Goal: Task Accomplishment & Management: Manage account settings

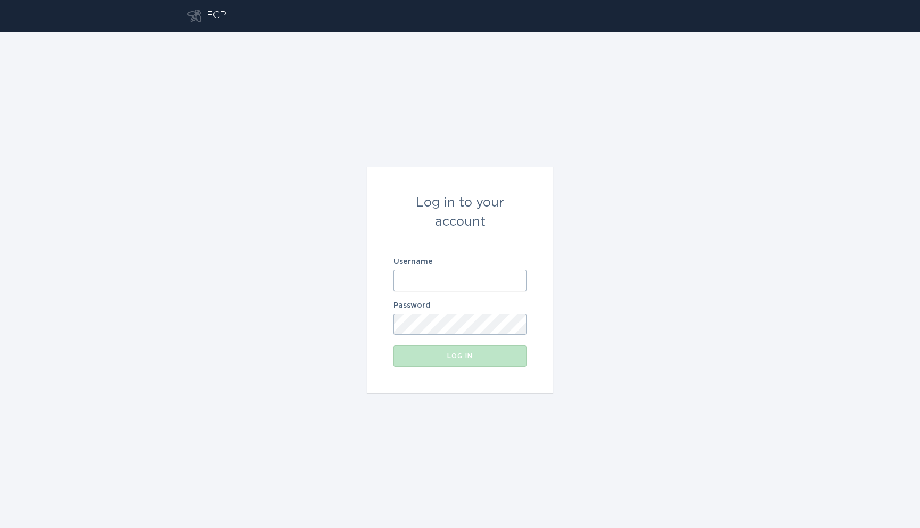
click at [442, 283] on input "Username" at bounding box center [460, 280] width 133 height 21
click at [425, 290] on input "Username" at bounding box center [460, 280] width 133 height 21
paste input "[EMAIL_ADDRESS][DOMAIN_NAME]"
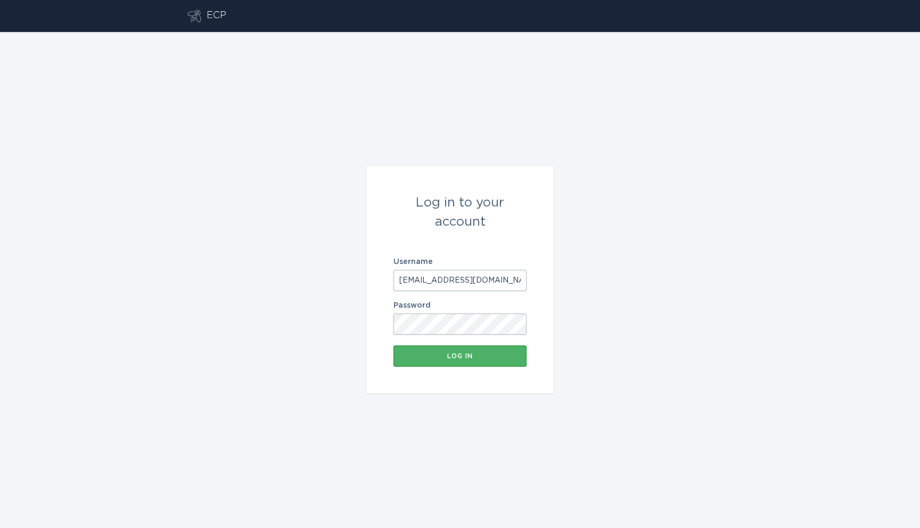
click at [438, 354] on div "Log in" at bounding box center [460, 356] width 123 height 6
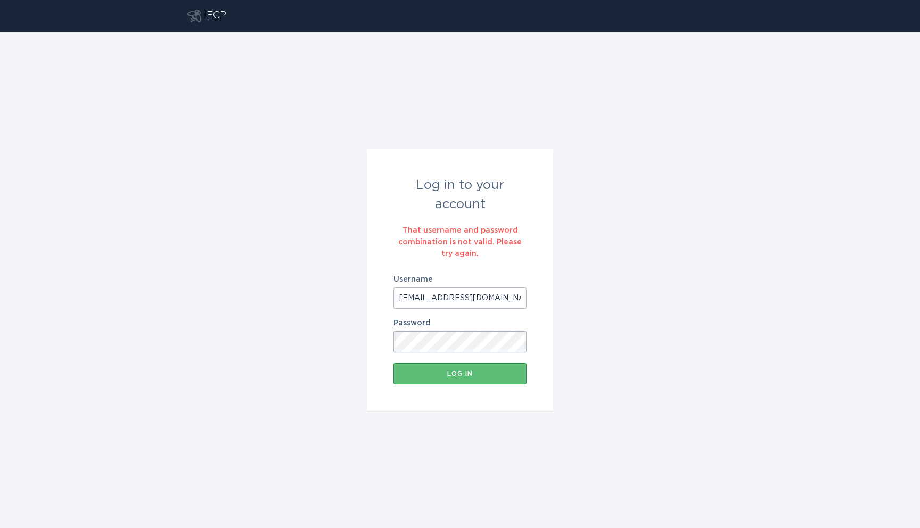
drag, startPoint x: 504, startPoint y: 296, endPoint x: 920, endPoint y: 315, distance: 415.9
click at [920, 315] on div "Log in to your account That username and password combination is not valid. Ple…" at bounding box center [460, 280] width 920 height 496
click at [463, 368] on button "Log in" at bounding box center [460, 373] width 133 height 21
click at [430, 299] on input "[EMAIL_ADDRESS][DOMAIN_NAME]" at bounding box center [460, 298] width 133 height 21
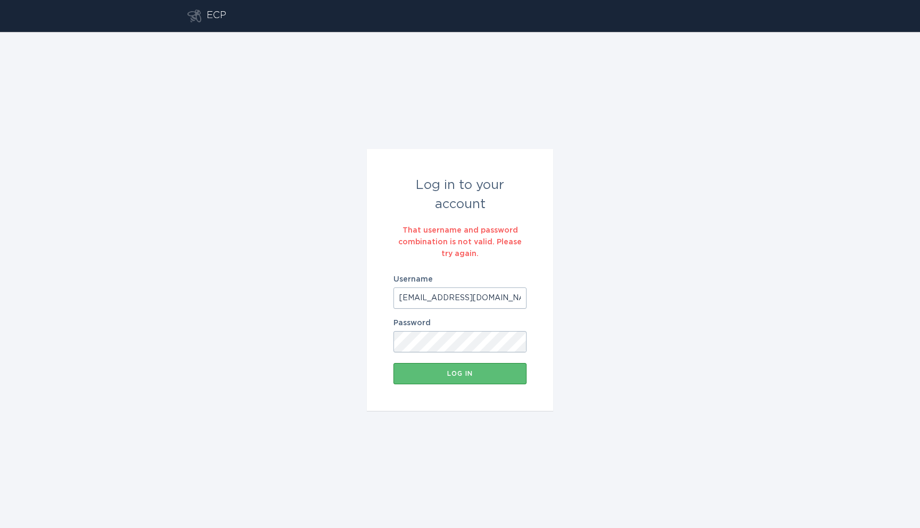
click at [430, 299] on input "[EMAIL_ADDRESS][DOMAIN_NAME]" at bounding box center [460, 298] width 133 height 21
paste input "2"
click at [394, 363] on button "Log in" at bounding box center [460, 373] width 133 height 21
click at [452, 299] on input "[EMAIL_ADDRESS][DOMAIN_NAME]" at bounding box center [460, 298] width 133 height 21
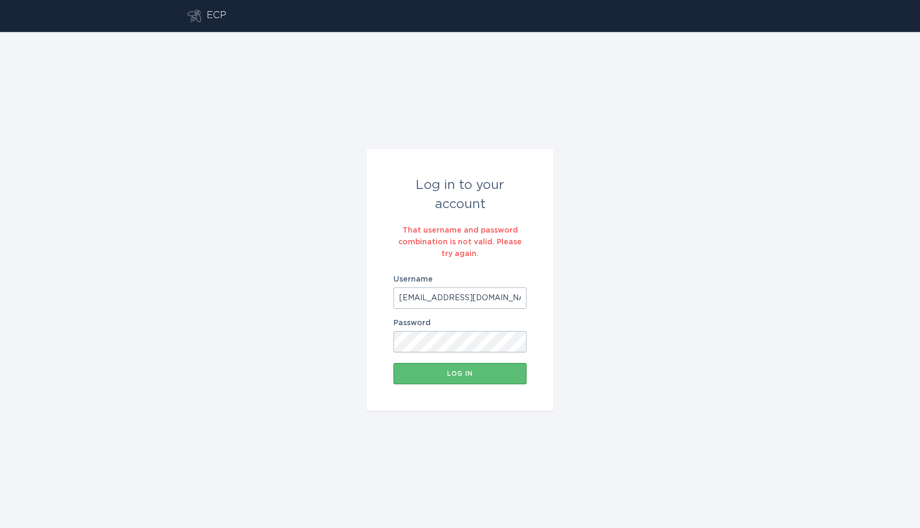
click at [452, 299] on input "[EMAIL_ADDRESS][DOMAIN_NAME]" at bounding box center [460, 298] width 133 height 21
paste input "util1+ecp-prod@unit221b"
type input "[EMAIL_ADDRESS][DOMAIN_NAME]"
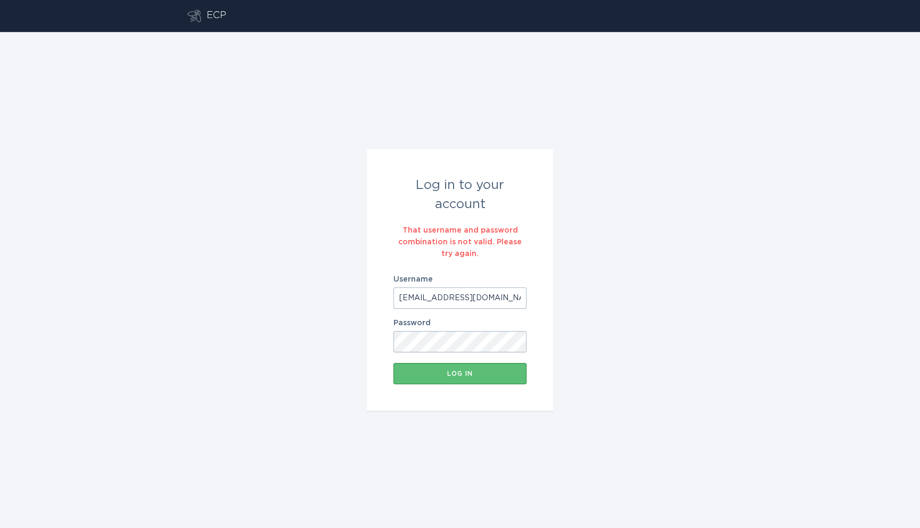
click at [394, 363] on button "Log in" at bounding box center [460, 373] width 133 height 21
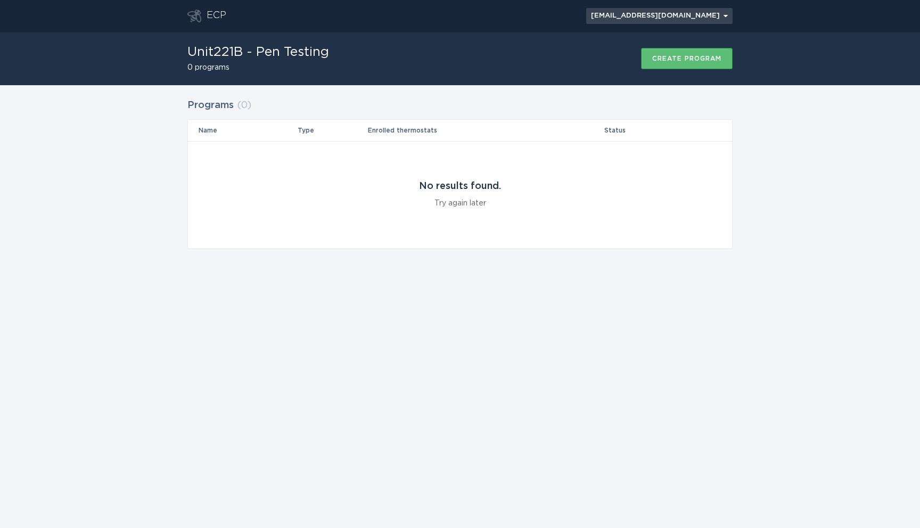
click at [723, 20] on button "[EMAIL_ADDRESS][DOMAIN_NAME] Chevron" at bounding box center [659, 16] width 146 height 16
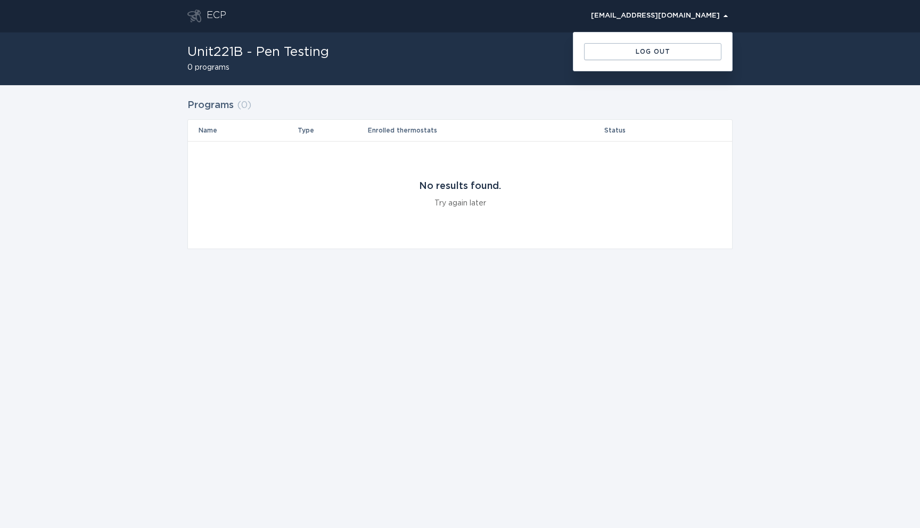
click at [503, 229] on section "No results found. Try again later" at bounding box center [460, 195] width 149 height 107
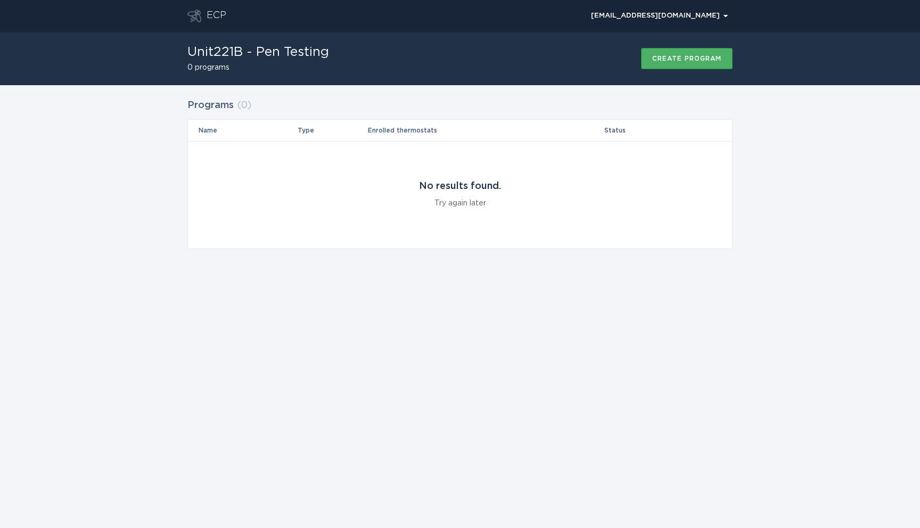
click at [684, 60] on div "Create program" at bounding box center [686, 58] width 69 height 6
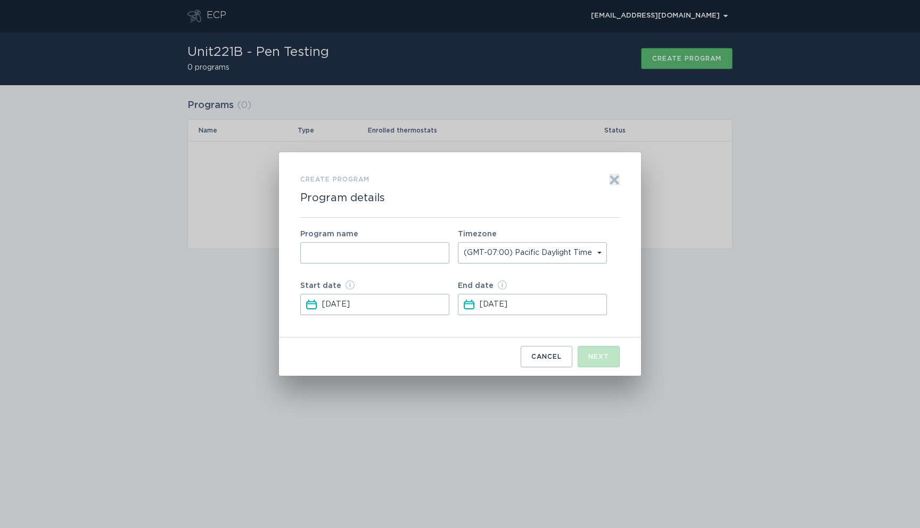
click at [399, 250] on input "Form to create a program" at bounding box center [374, 252] width 149 height 21
click at [561, 176] on div "Create program Program details Exit" at bounding box center [460, 196] width 320 height 44
click at [619, 175] on icon "Exit" at bounding box center [614, 180] width 11 height 11
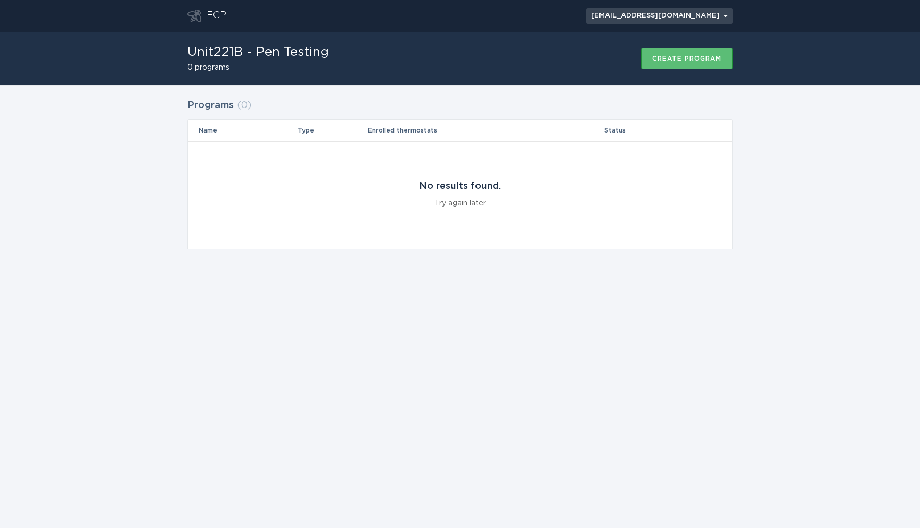
click at [714, 9] on button "[EMAIL_ADDRESS][DOMAIN_NAME] Chevron" at bounding box center [659, 16] width 146 height 16
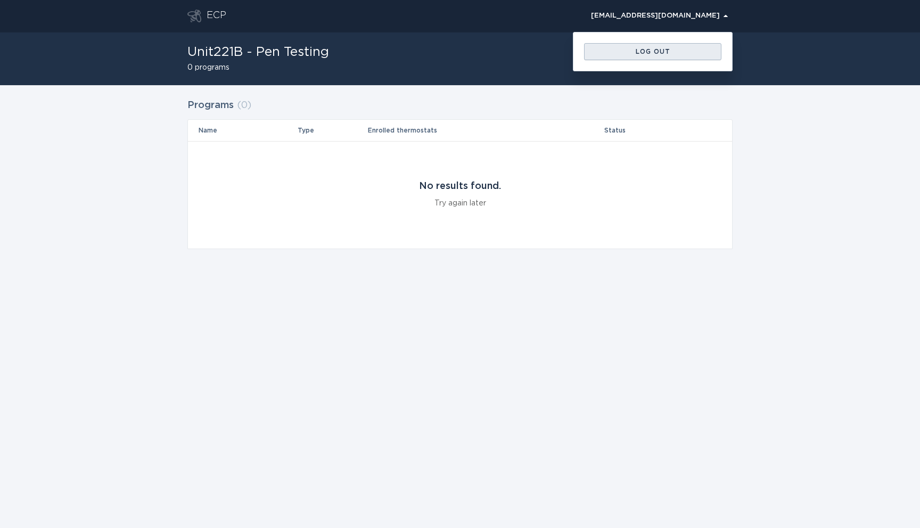
click at [700, 50] on div "Log out" at bounding box center [653, 51] width 127 height 6
